Goal: Information Seeking & Learning: Learn about a topic

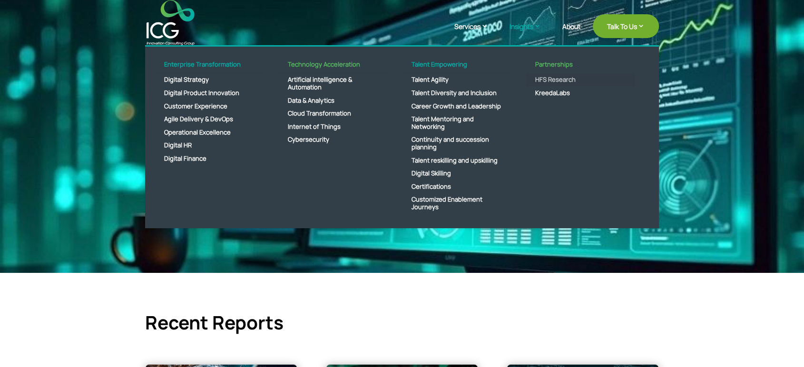
click at [555, 80] on link "HFS Research" at bounding box center [579, 79] width 109 height 13
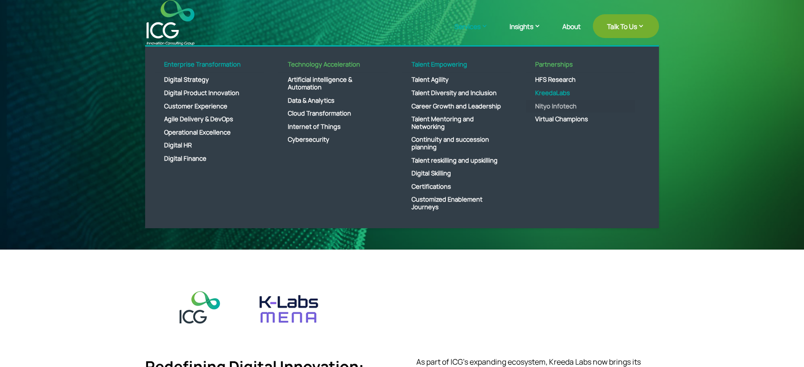
click at [552, 106] on link "Nityo Infotech" at bounding box center [579, 106] width 109 height 13
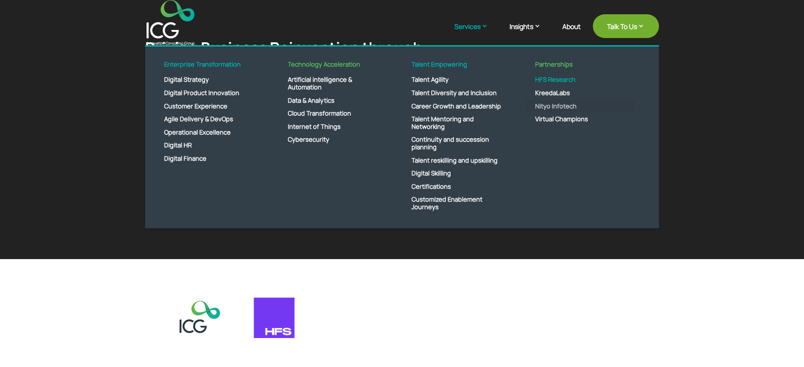
click at [571, 104] on link "Nityo Infotech" at bounding box center [579, 106] width 109 height 13
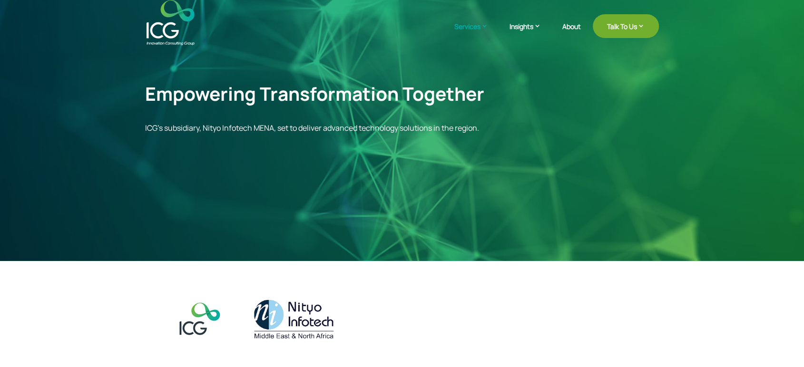
click at [179, 20] on img at bounding box center [170, 22] width 48 height 45
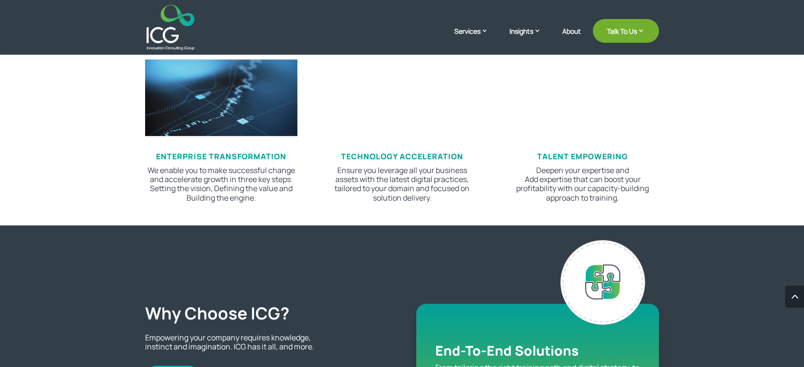
scroll to position [309, 0]
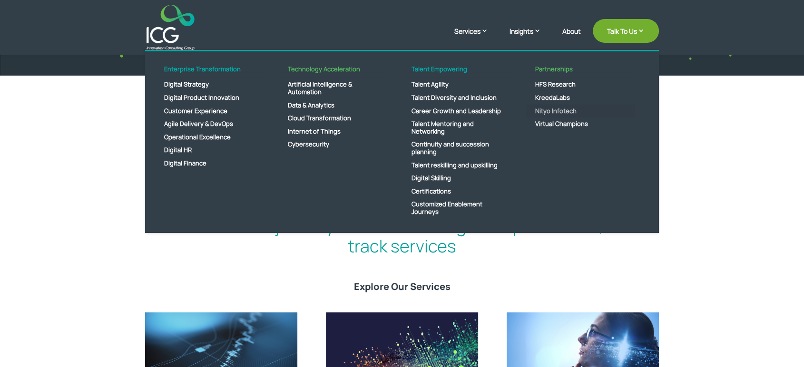
click at [553, 108] on link "Nityo Infotech" at bounding box center [579, 111] width 109 height 13
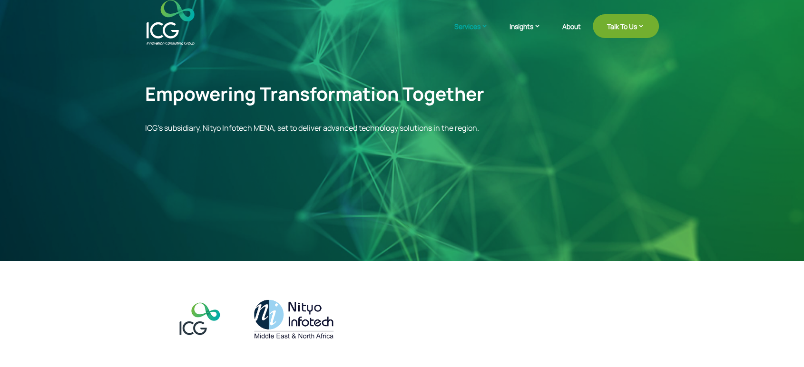
click at [167, 22] on img at bounding box center [170, 22] width 48 height 45
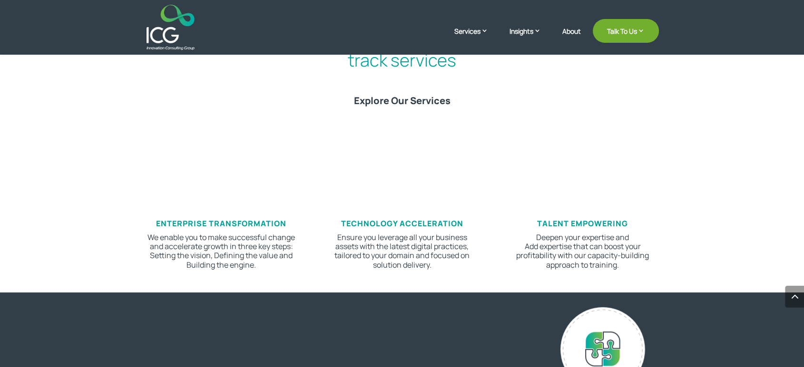
scroll to position [422, 0]
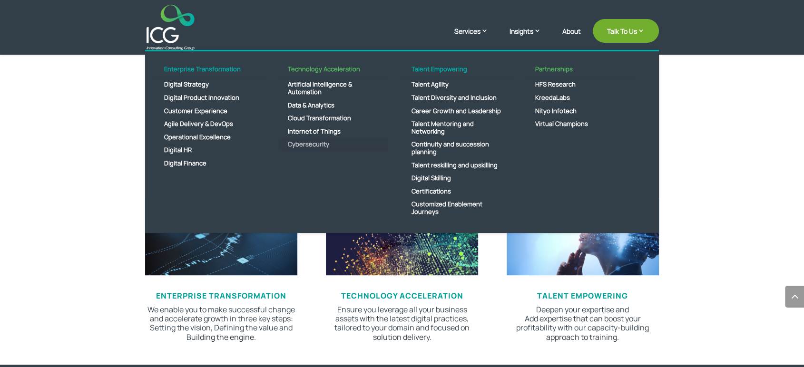
click at [306, 143] on link "Cybersecurity" at bounding box center [332, 144] width 109 height 13
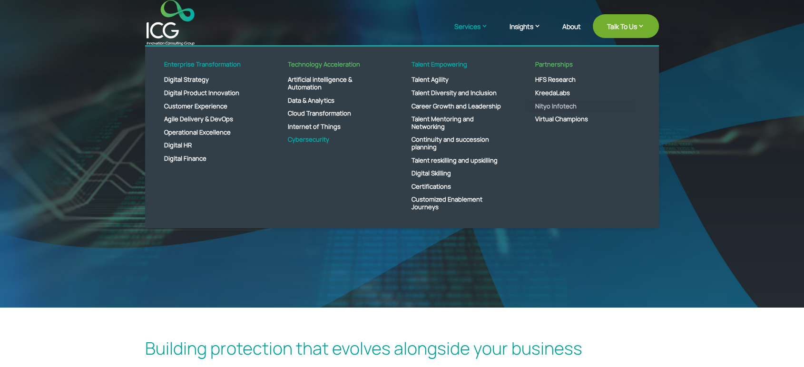
click at [544, 106] on link "Nityo Infotech" at bounding box center [579, 106] width 109 height 13
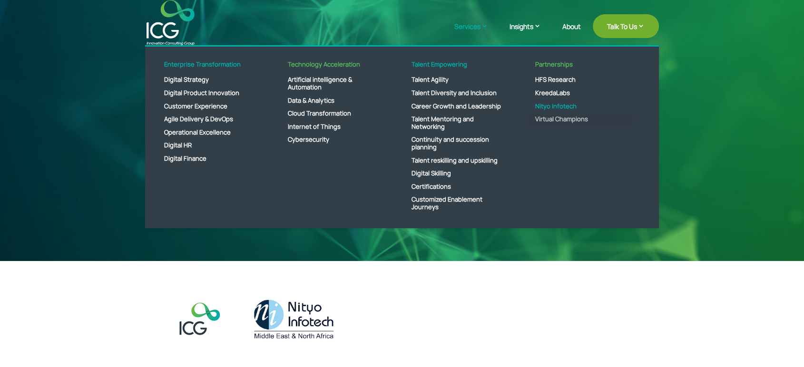
click at [554, 119] on link "Virtual Champions" at bounding box center [579, 119] width 109 height 13
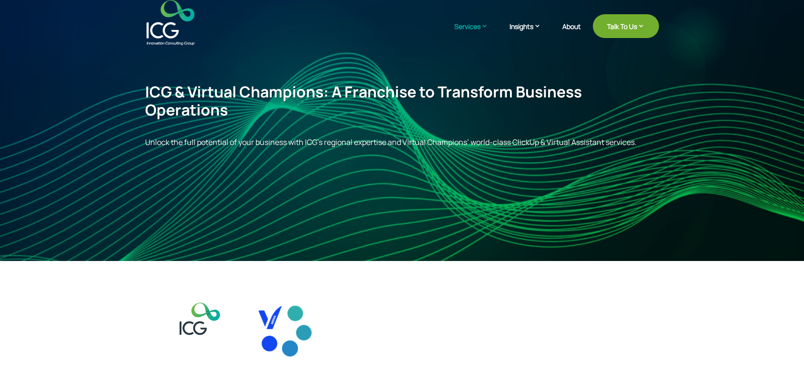
click at [164, 37] on img at bounding box center [170, 22] width 48 height 45
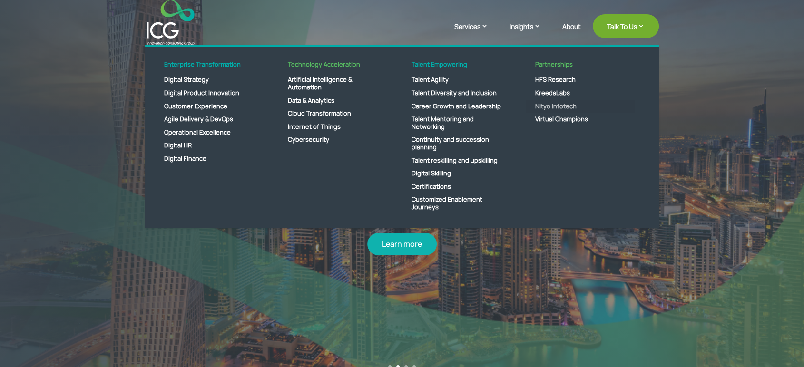
click at [554, 107] on link "Nityo Infotech" at bounding box center [579, 106] width 109 height 13
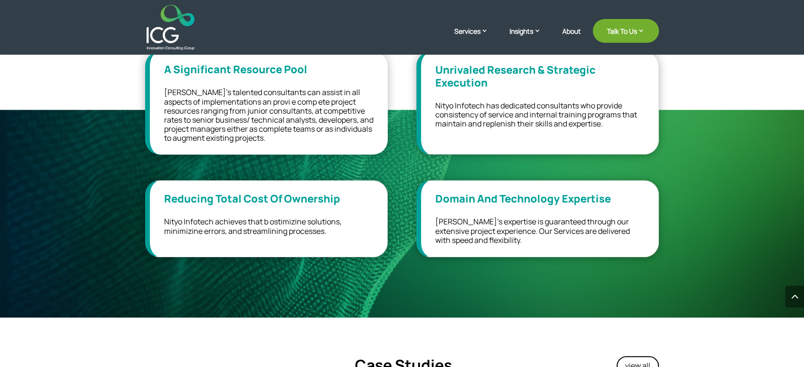
scroll to position [634, 0]
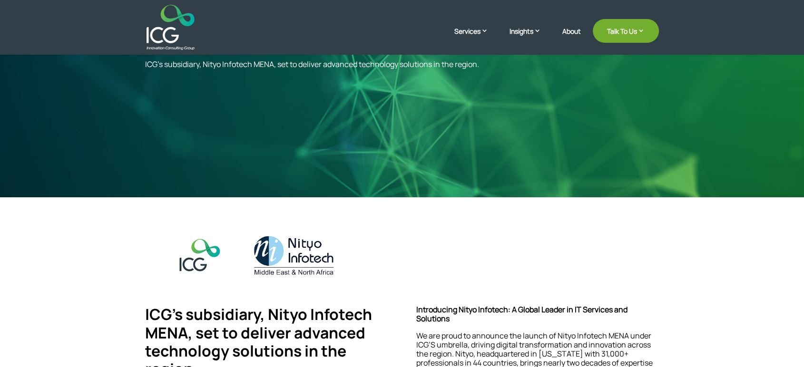
scroll to position [158, 0]
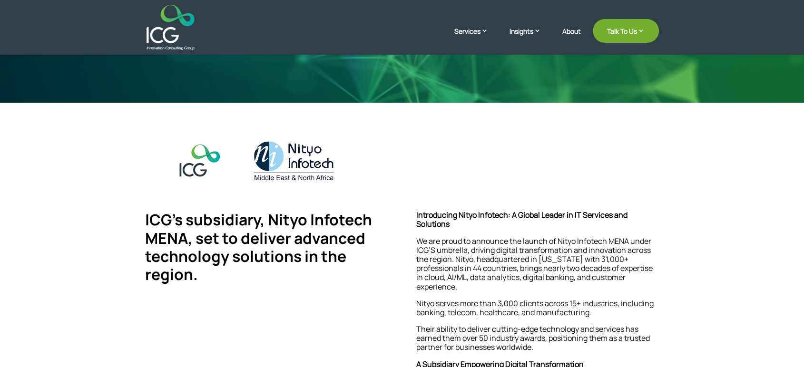
click at [146, 30] on img at bounding box center [170, 27] width 48 height 45
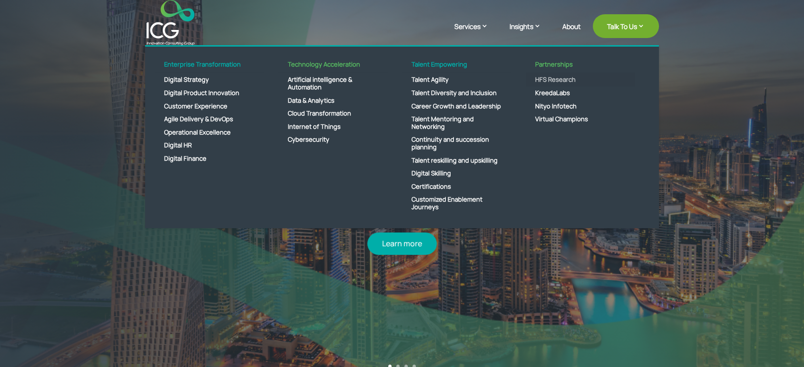
click at [548, 81] on link "HFS Research" at bounding box center [579, 79] width 109 height 13
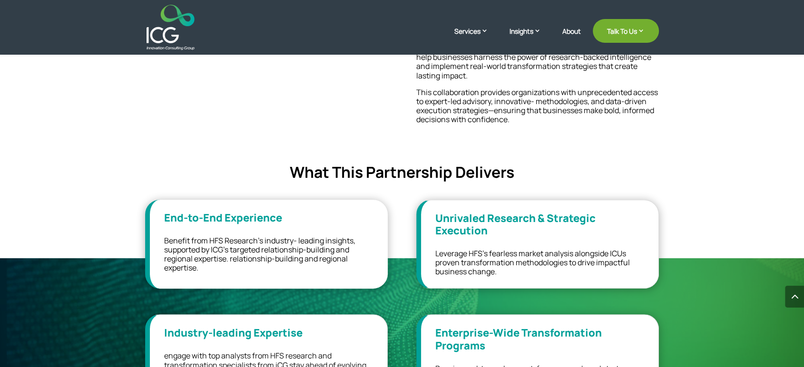
click at [266, 262] on span "Benefit from HFS Research’s industry- leading insights, supported by ICG’s targ…" at bounding box center [259, 254] width 191 height 38
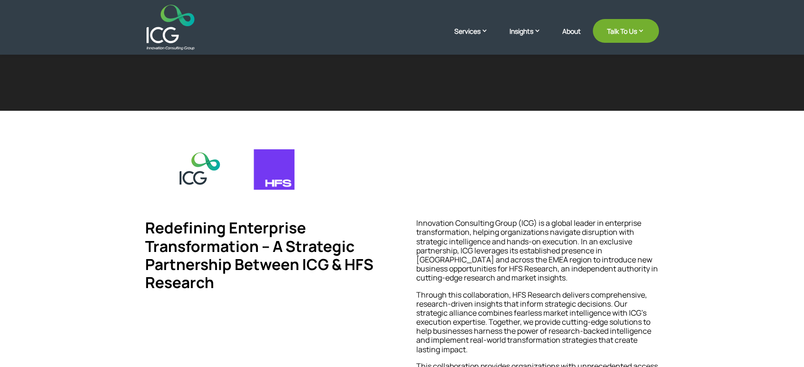
scroll to position [133, 0]
